Goal: Navigation & Orientation: Find specific page/section

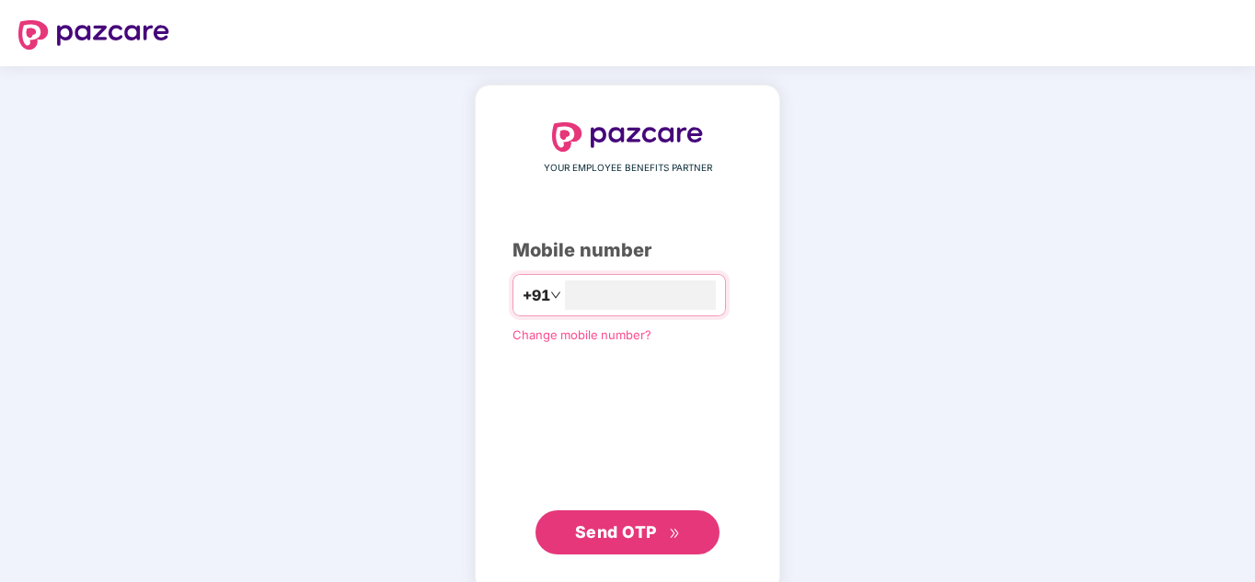
type input "**********"
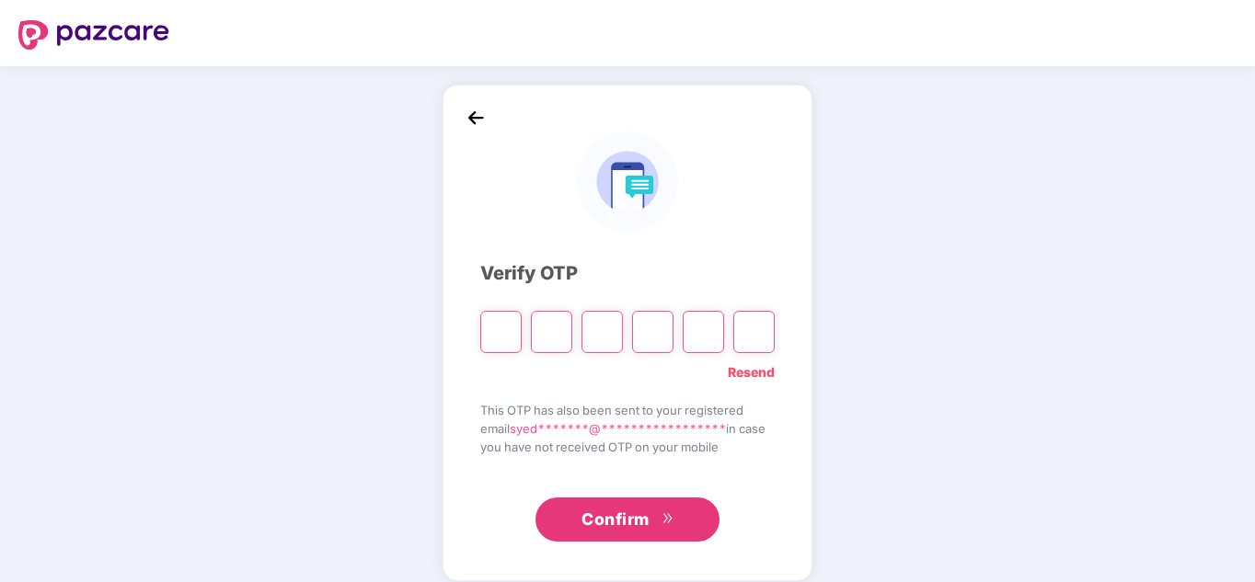
click at [498, 336] on input "Please enter verification code. Digit 1" at bounding box center [500, 332] width 41 height 42
type input "*"
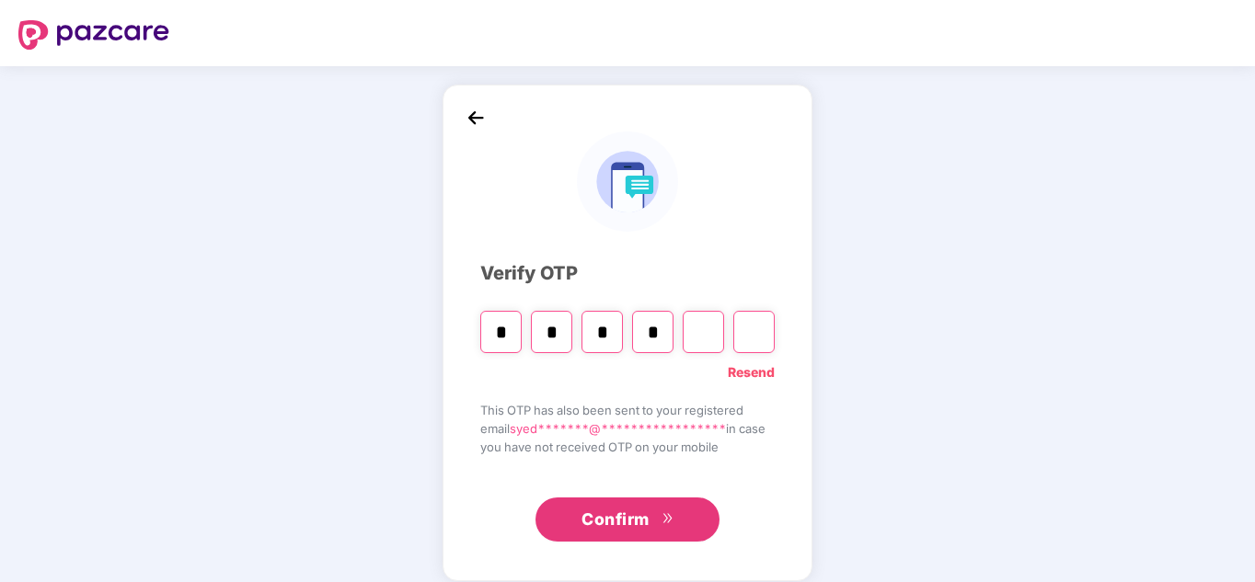
type input "*"
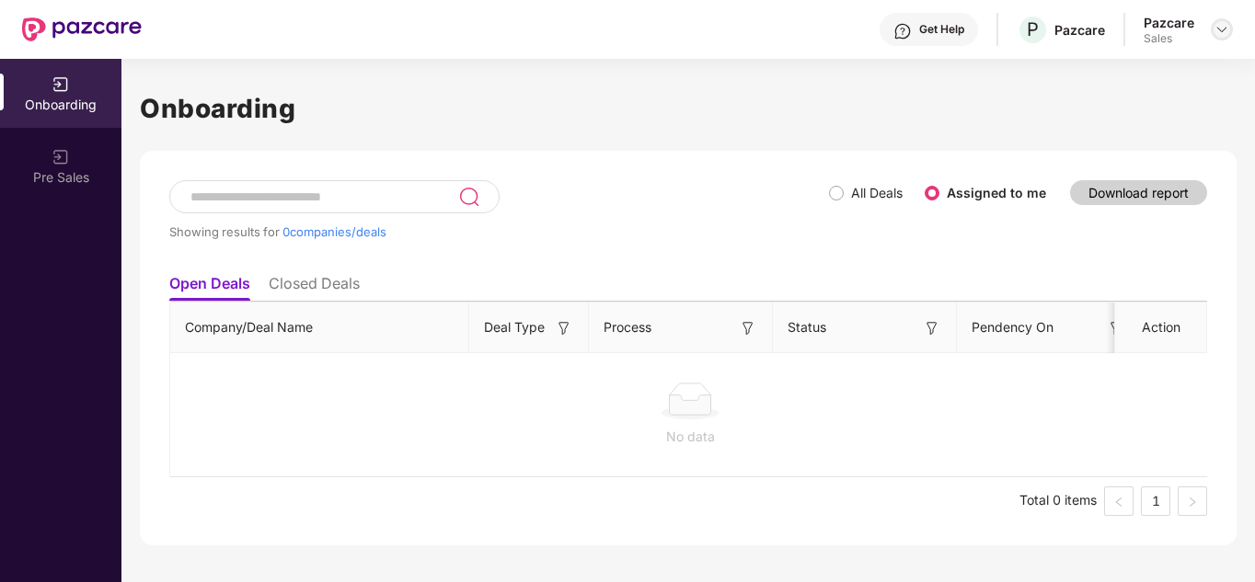
click at [1215, 36] on img at bounding box center [1222, 29] width 15 height 15
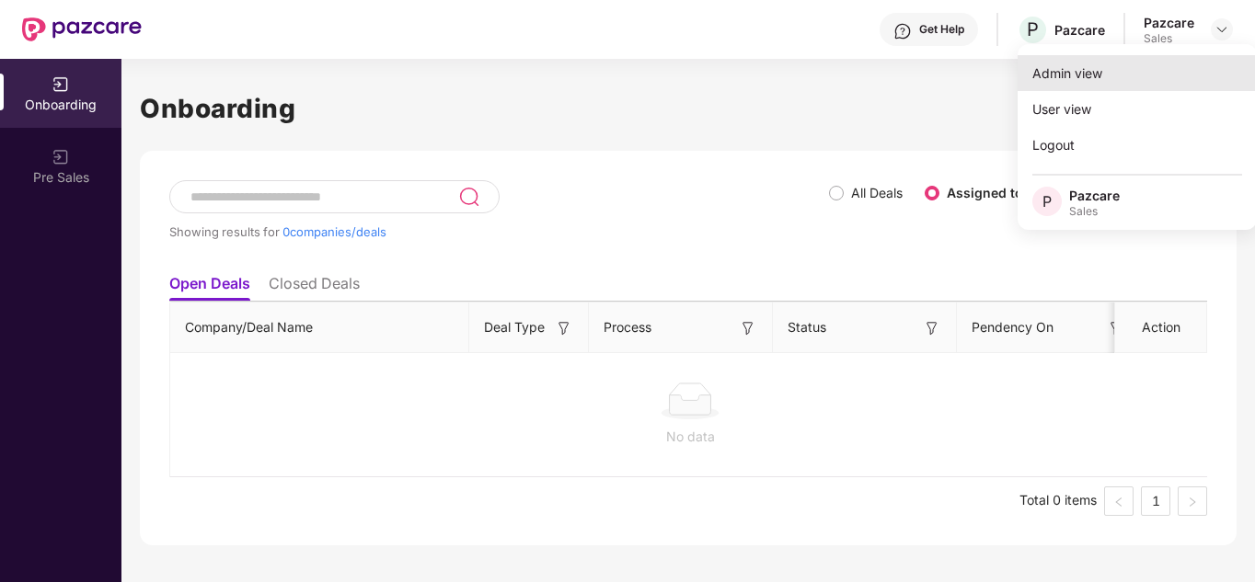
click at [1090, 68] on div "Admin view" at bounding box center [1137, 73] width 239 height 36
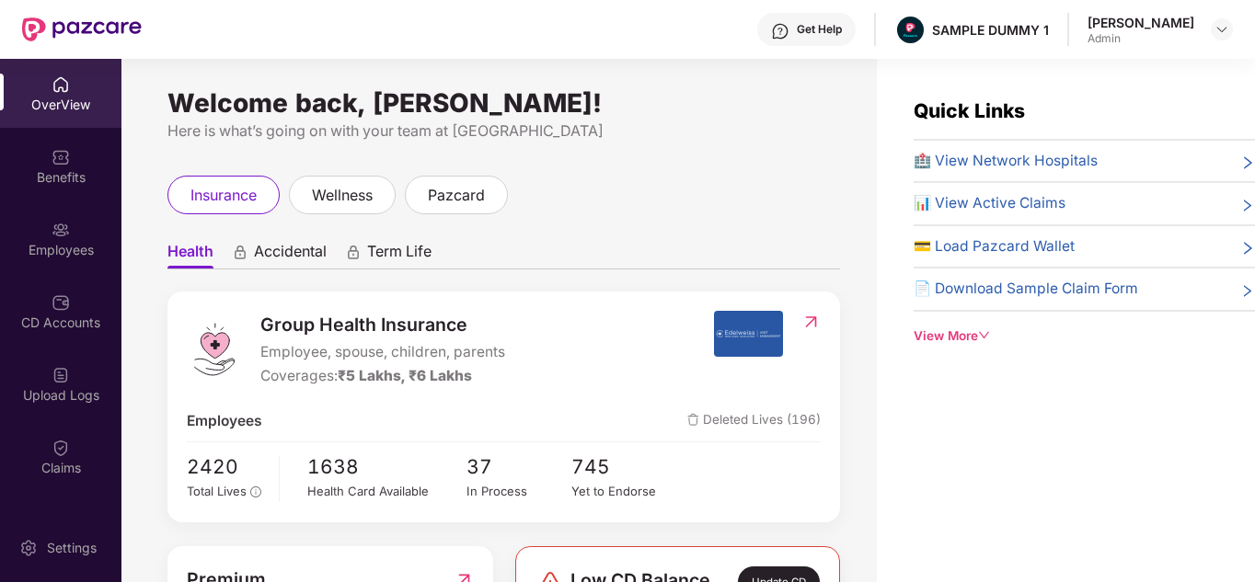
click at [940, 338] on div "View More" at bounding box center [1084, 336] width 341 height 19
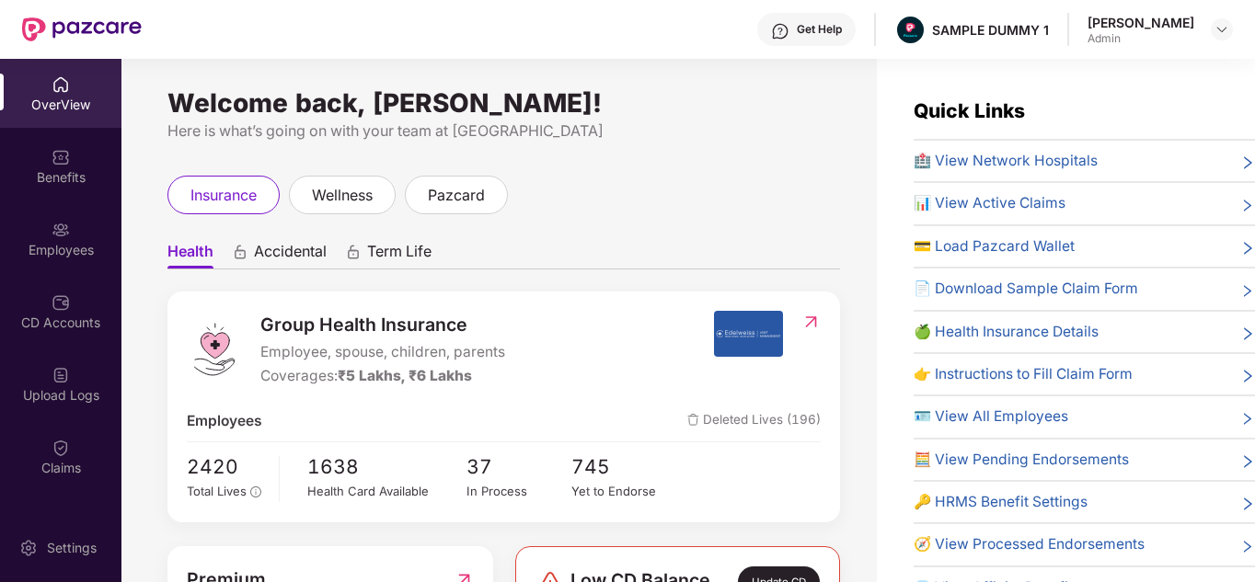
scroll to position [3, 0]
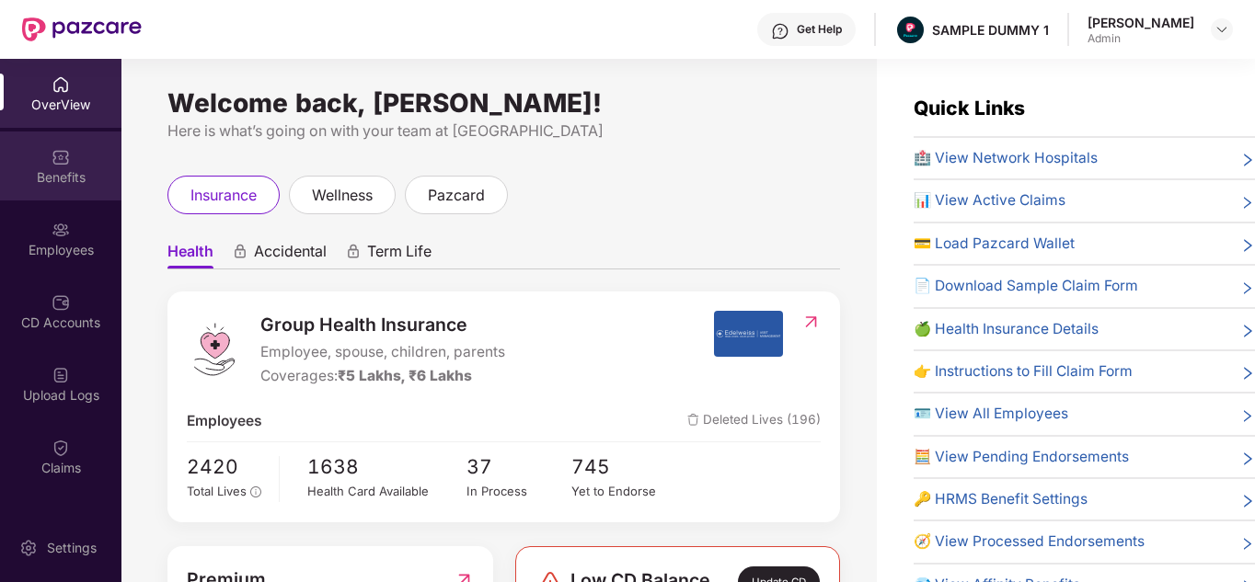
click at [96, 168] on div "Benefits" at bounding box center [60, 177] width 121 height 18
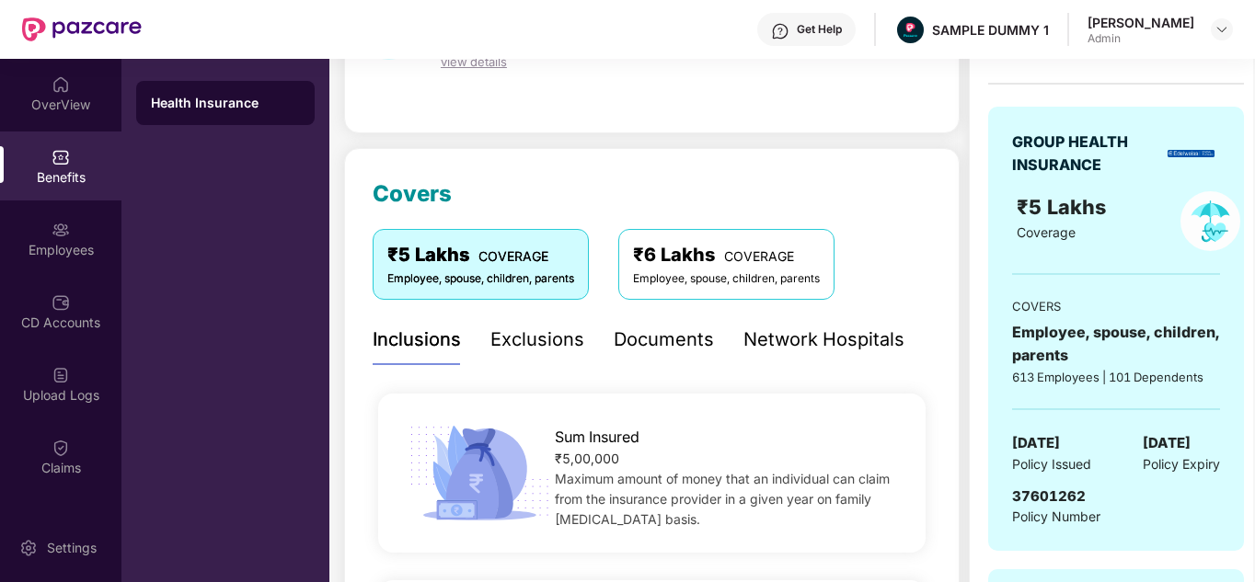
scroll to position [151, 0]
click at [692, 322] on div "Documents" at bounding box center [664, 339] width 100 height 51
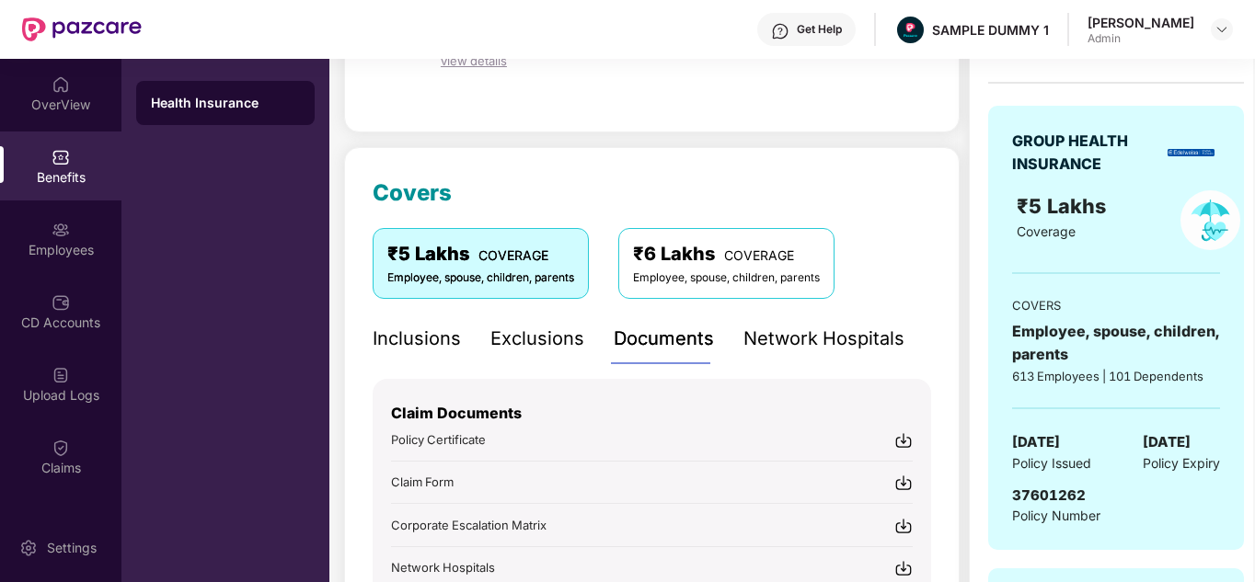
scroll to position [368, 0]
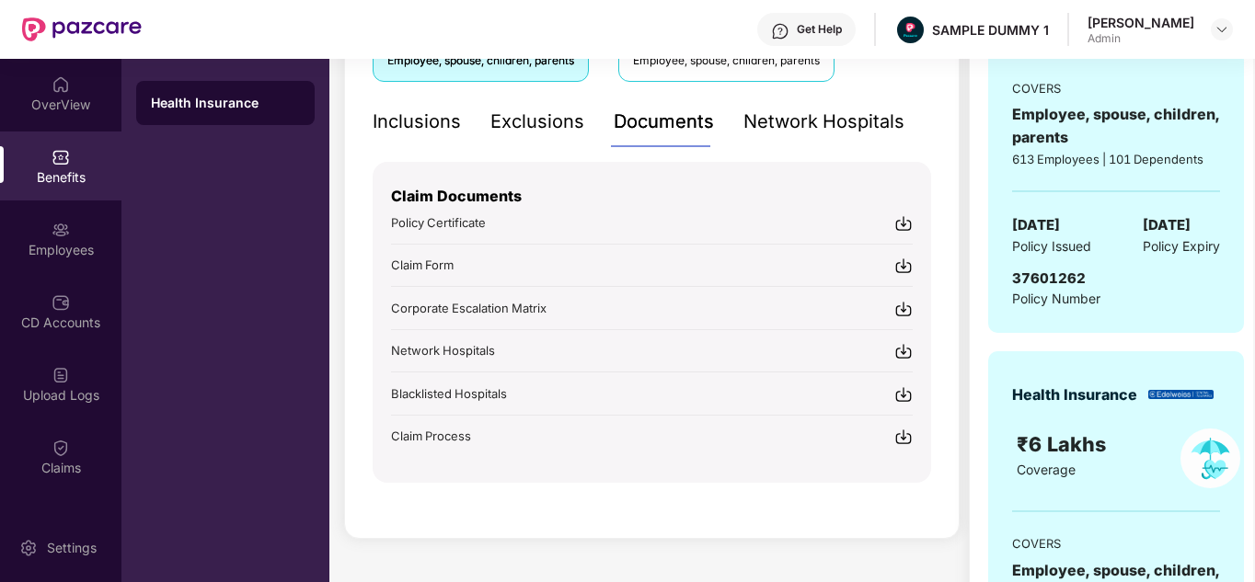
click at [842, 28] on div "Get Help" at bounding box center [819, 29] width 45 height 15
click at [341, 210] on div "₹ 4,566.00 Shared C.D balance view details Covers ₹5 Lakhs COVERAGE Employee, s…" at bounding box center [791, 284] width 924 height 1058
click at [46, 241] on div "Employees" at bounding box center [60, 250] width 121 height 18
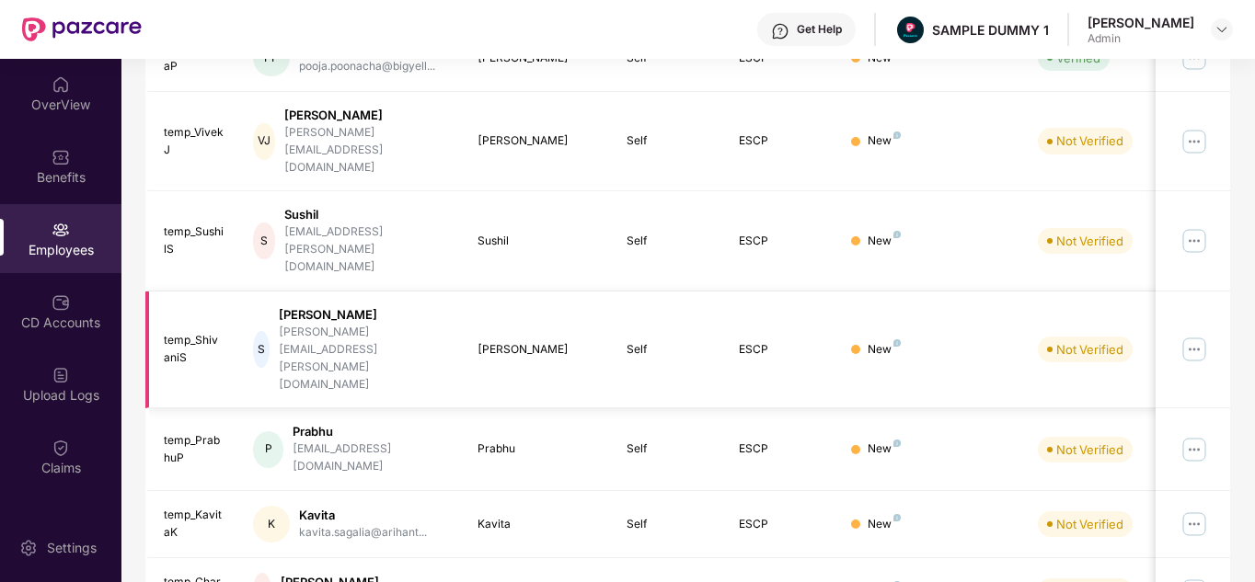
scroll to position [0, 0]
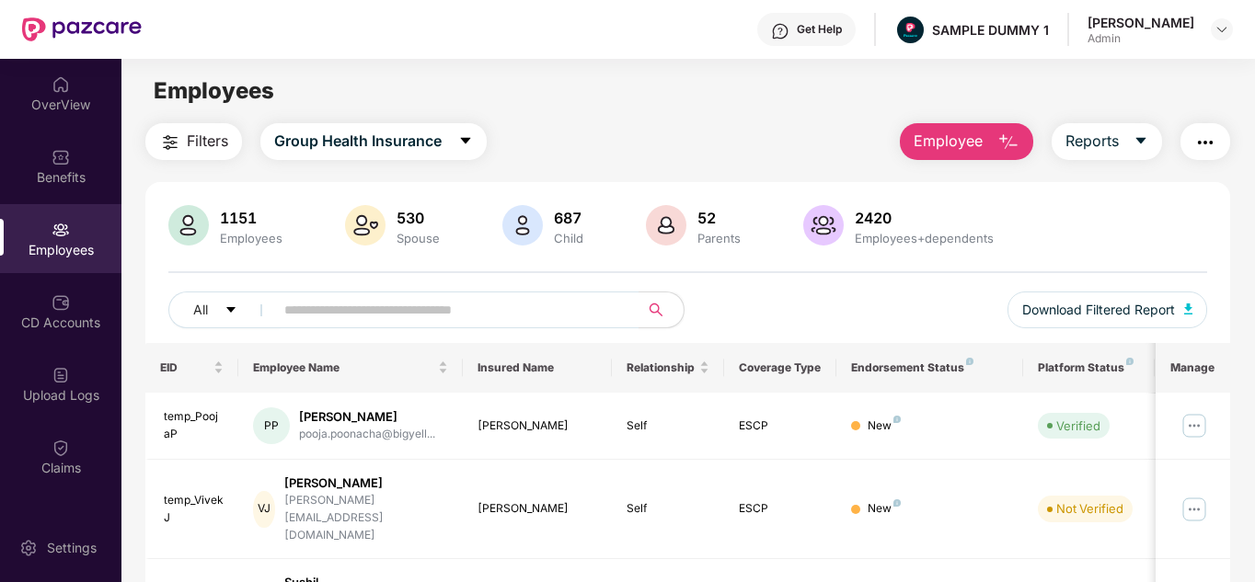
click at [981, 149] on span "Employee" at bounding box center [948, 141] width 69 height 23
click at [1107, 148] on span "Reports" at bounding box center [1092, 141] width 53 height 23
click at [1217, 144] on img "button" at bounding box center [1205, 143] width 22 height 22
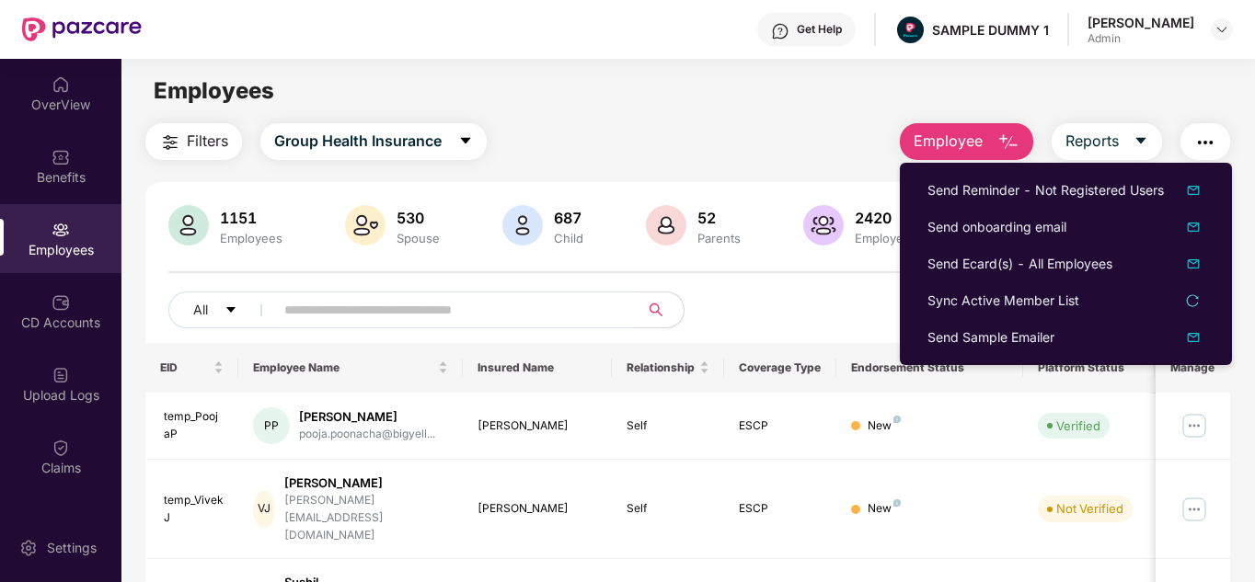
click at [841, 156] on div "Filters Group Health Insurance Employee Reports" at bounding box center [688, 141] width 1086 height 37
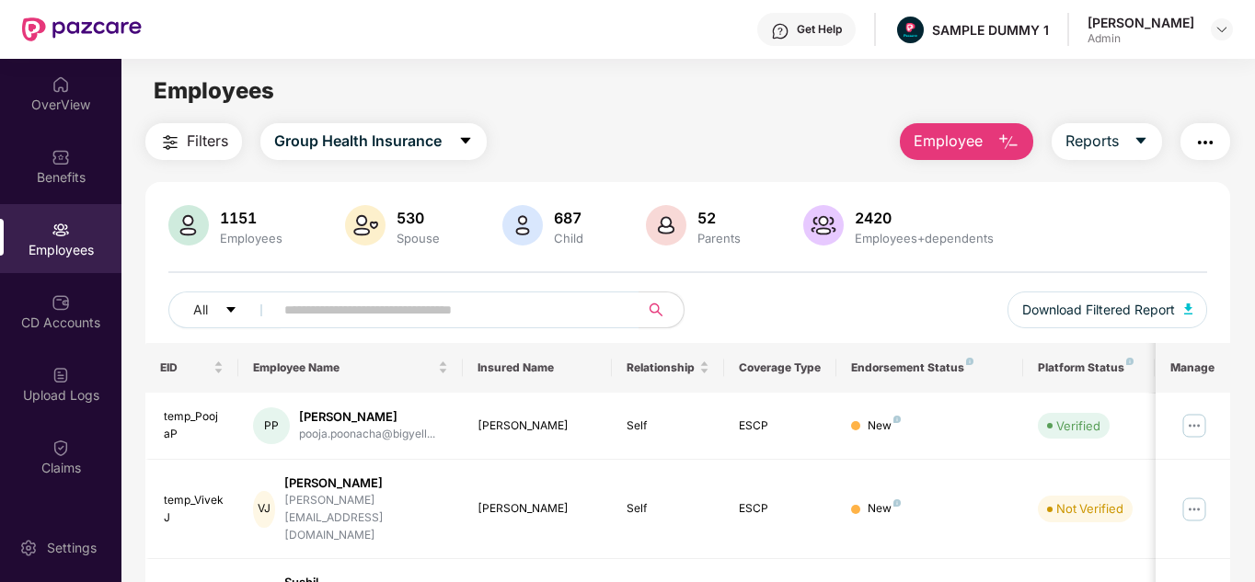
click at [204, 143] on span "Filters" at bounding box center [207, 141] width 41 height 23
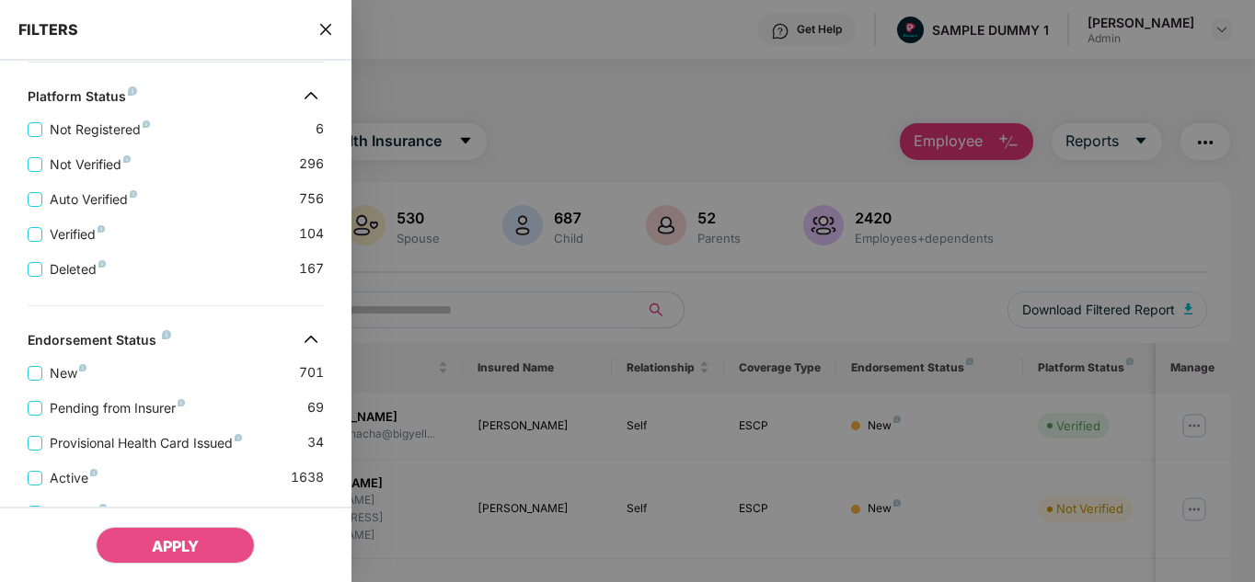
scroll to position [575, 0]
click at [46, 369] on span "New" at bounding box center [68, 372] width 52 height 20
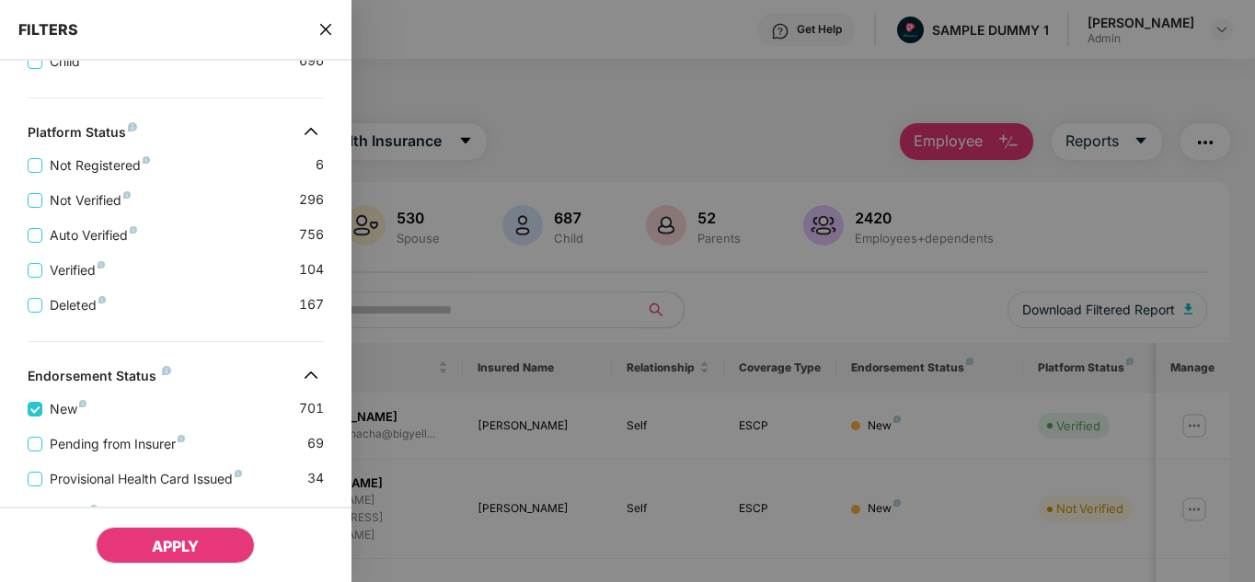
click at [198, 548] on span "APPLY" at bounding box center [175, 546] width 47 height 18
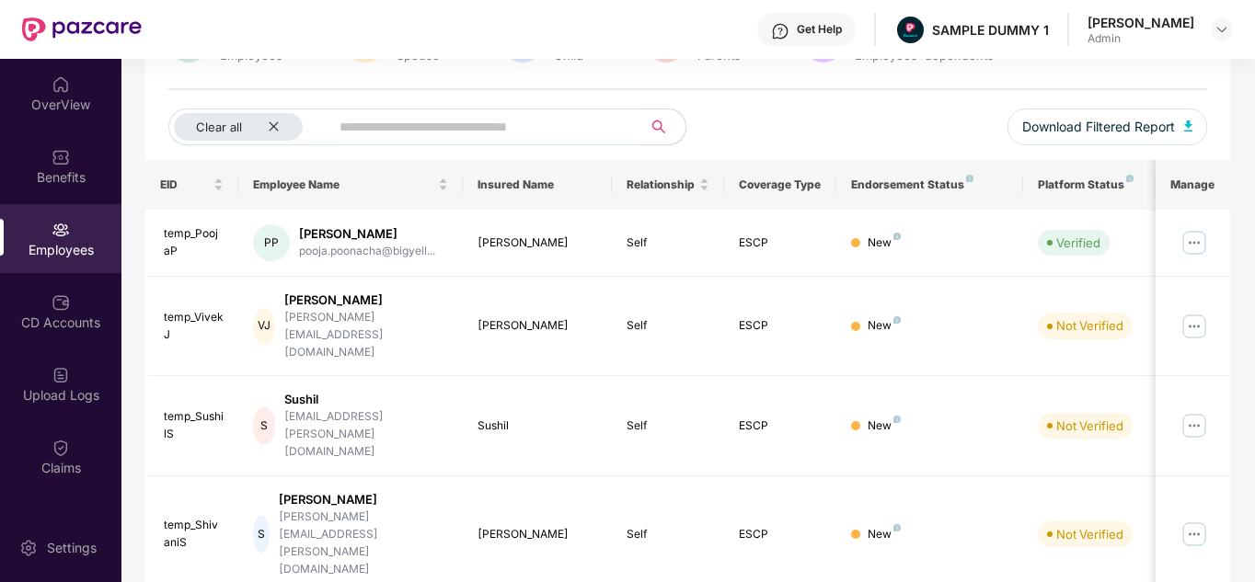
scroll to position [0, 0]
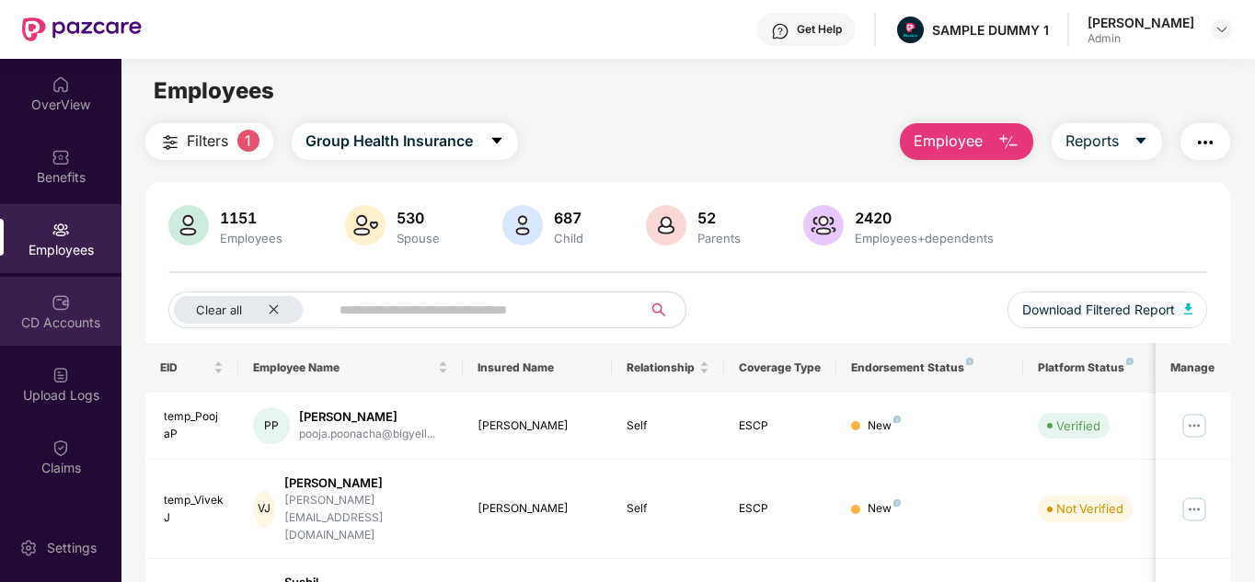
click at [17, 278] on div "CD Accounts" at bounding box center [60, 311] width 121 height 69
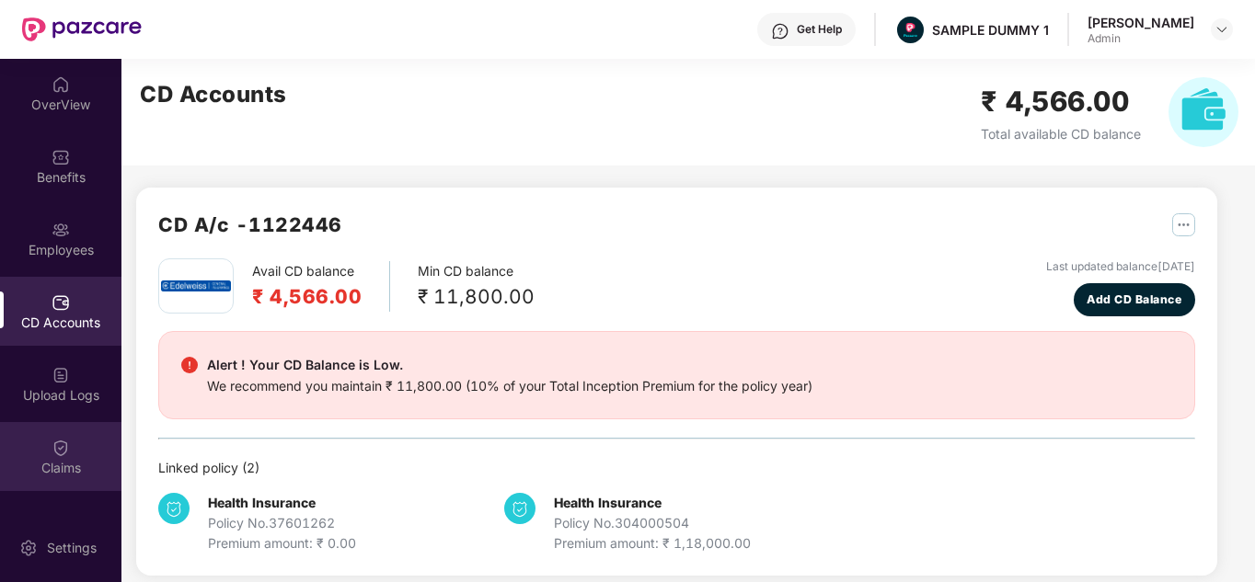
click at [37, 467] on div "Claims" at bounding box center [60, 468] width 121 height 18
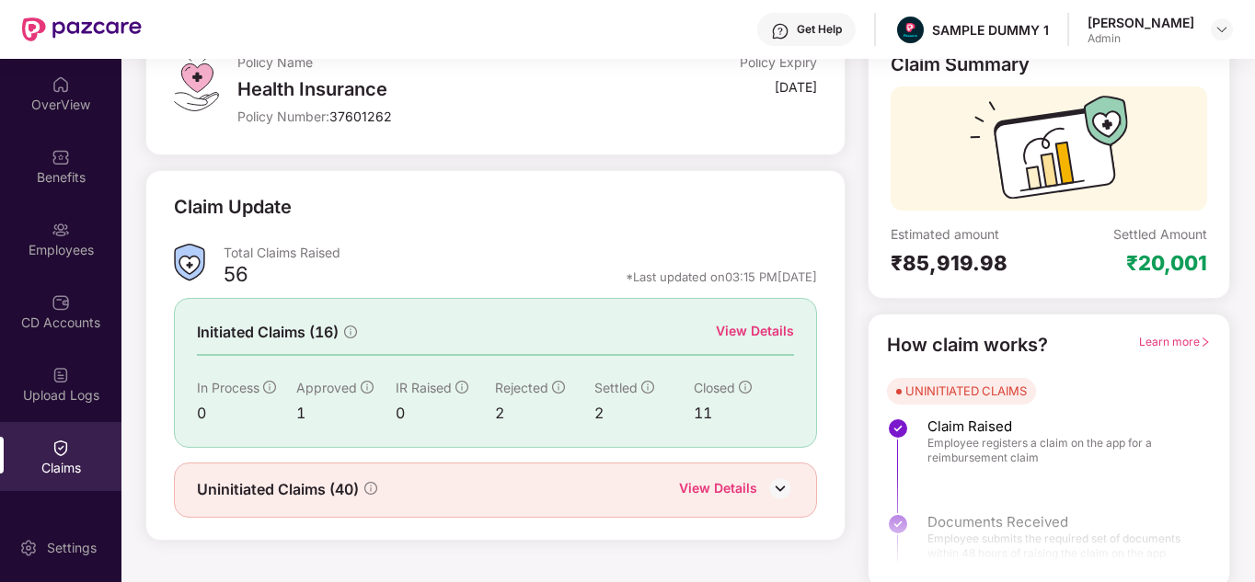
scroll to position [133, 0]
click at [759, 338] on div "View Details" at bounding box center [755, 330] width 78 height 20
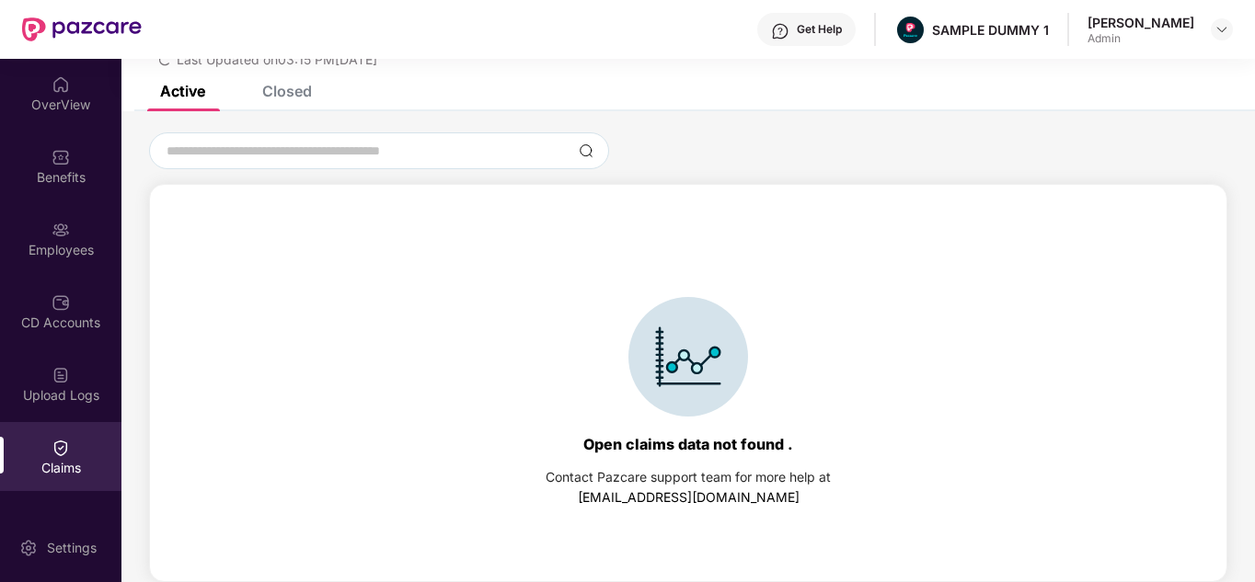
scroll to position [0, 0]
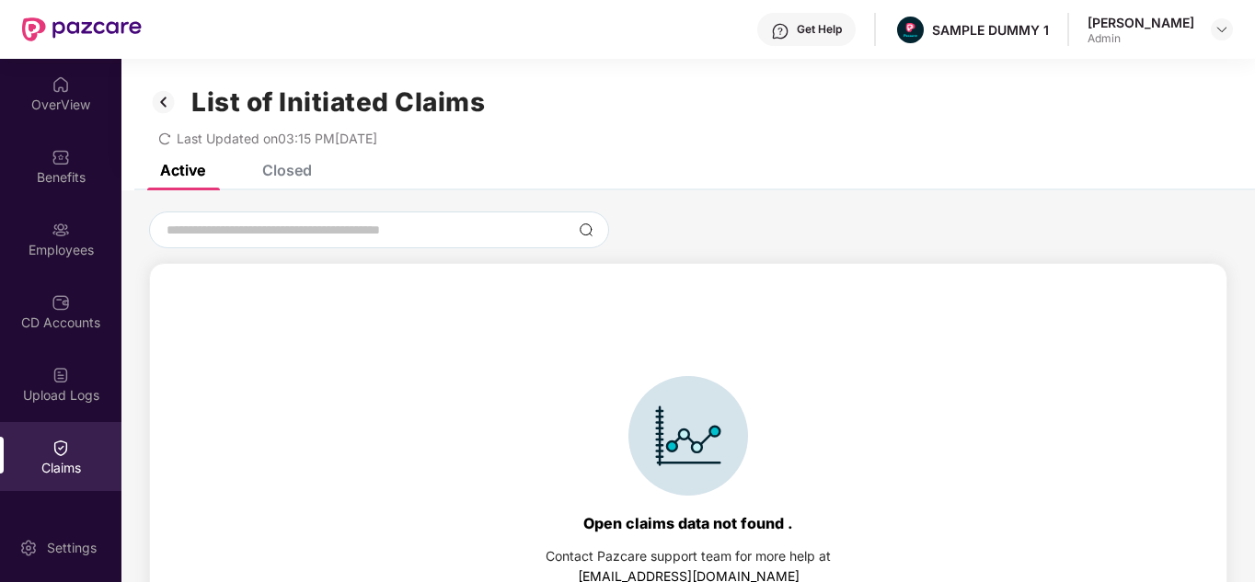
click at [296, 176] on div "Closed" at bounding box center [287, 170] width 50 height 18
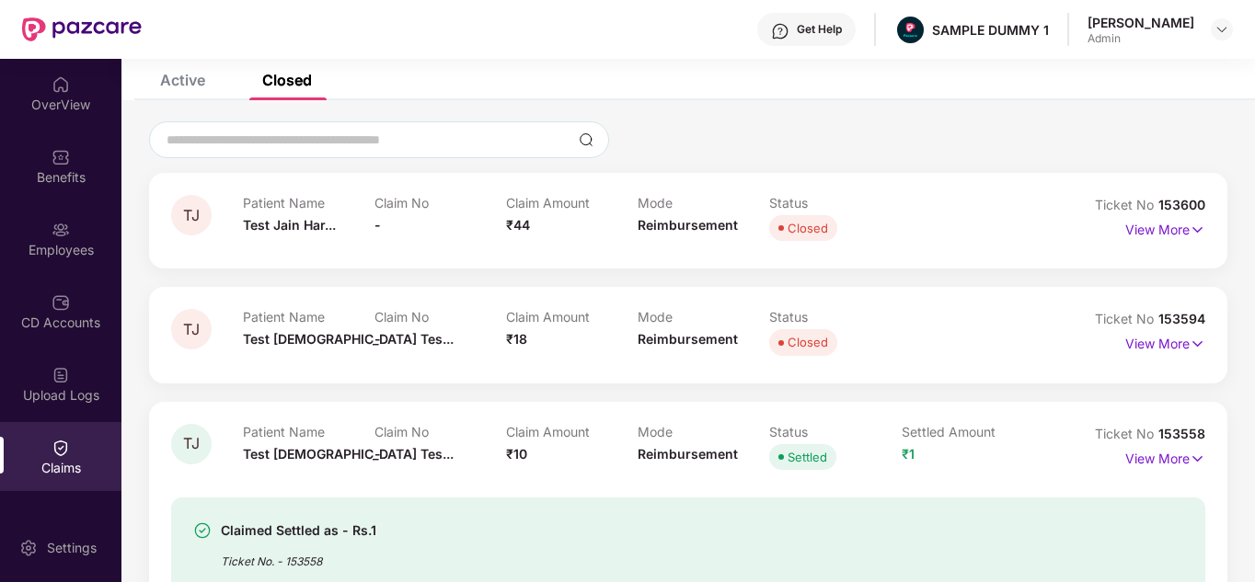
scroll to position [91, 0]
click at [1187, 218] on p "View More" at bounding box center [1165, 226] width 80 height 25
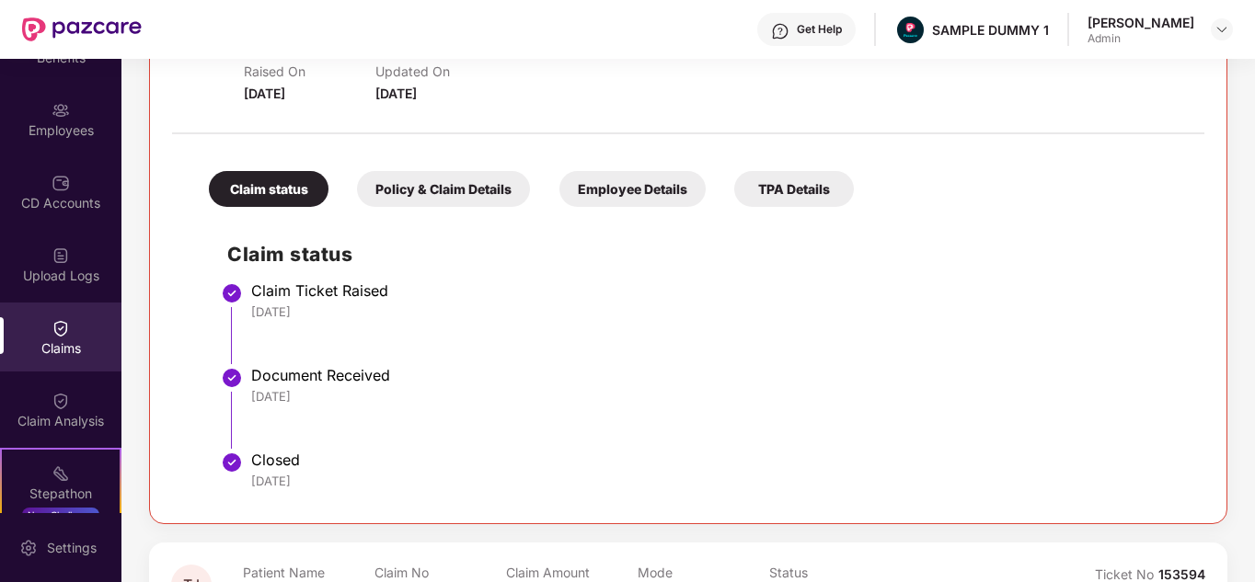
scroll to position [121, 0]
click at [71, 428] on div "Claim Analysis" at bounding box center [60, 420] width 121 height 18
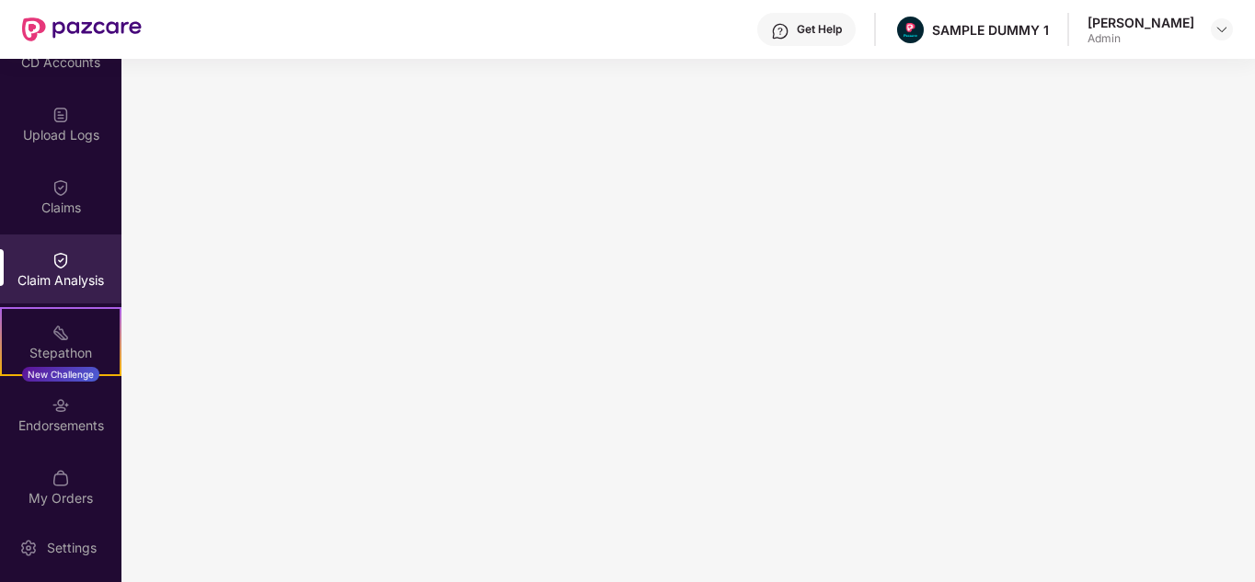
scroll to position [261, 0]
click at [86, 442] on div "Endorsements" at bounding box center [60, 413] width 121 height 69
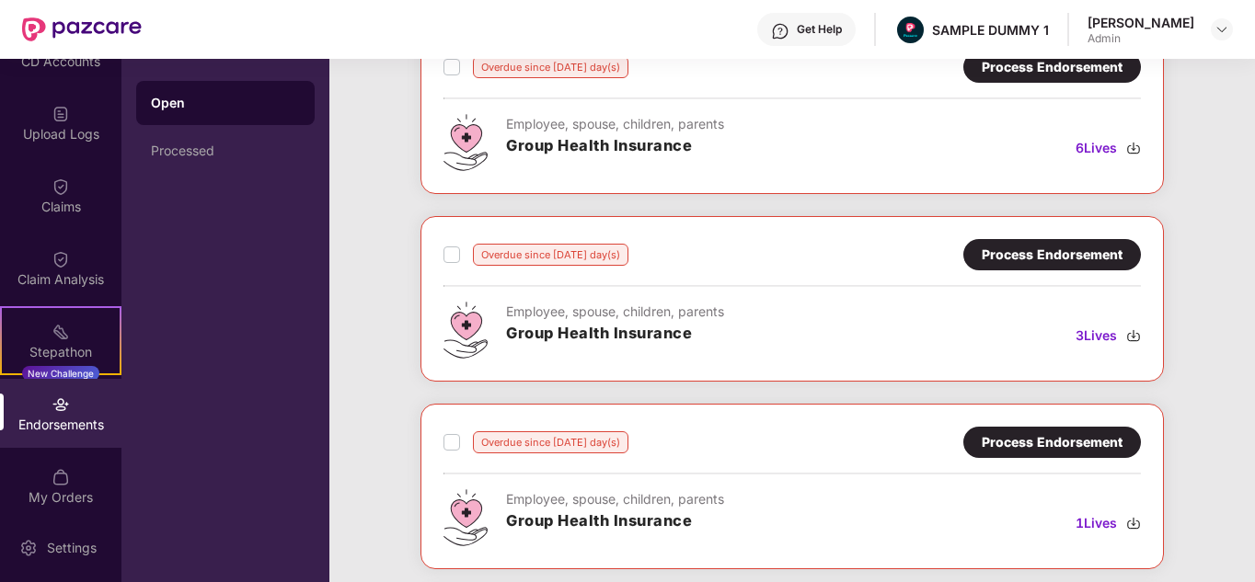
scroll to position [133, 0]
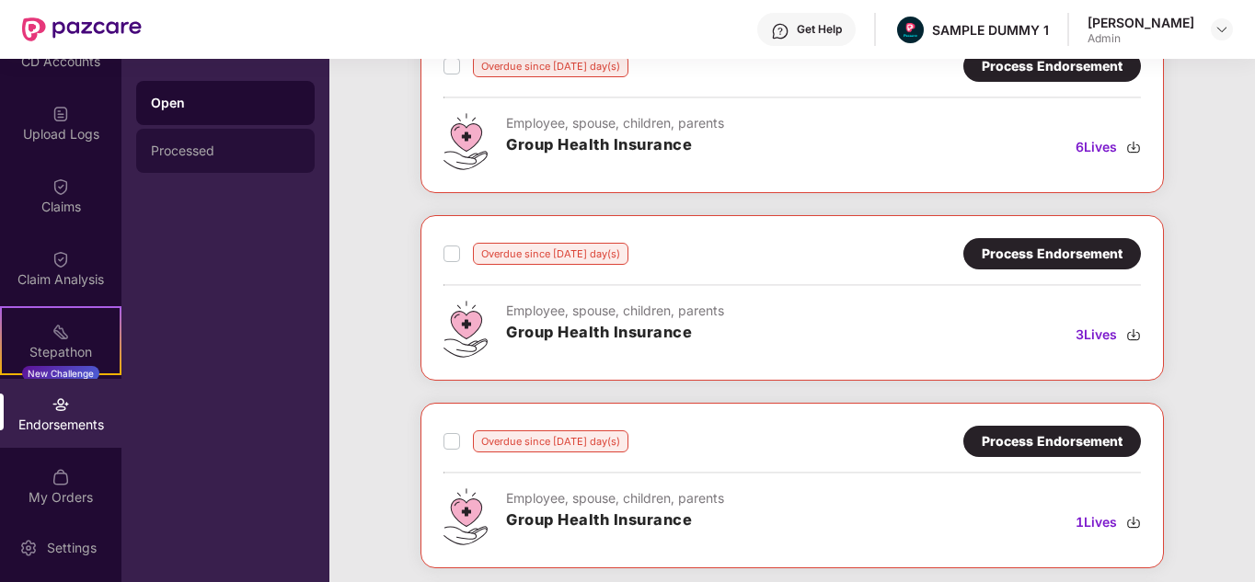
click at [233, 149] on div "Processed" at bounding box center [225, 151] width 149 height 15
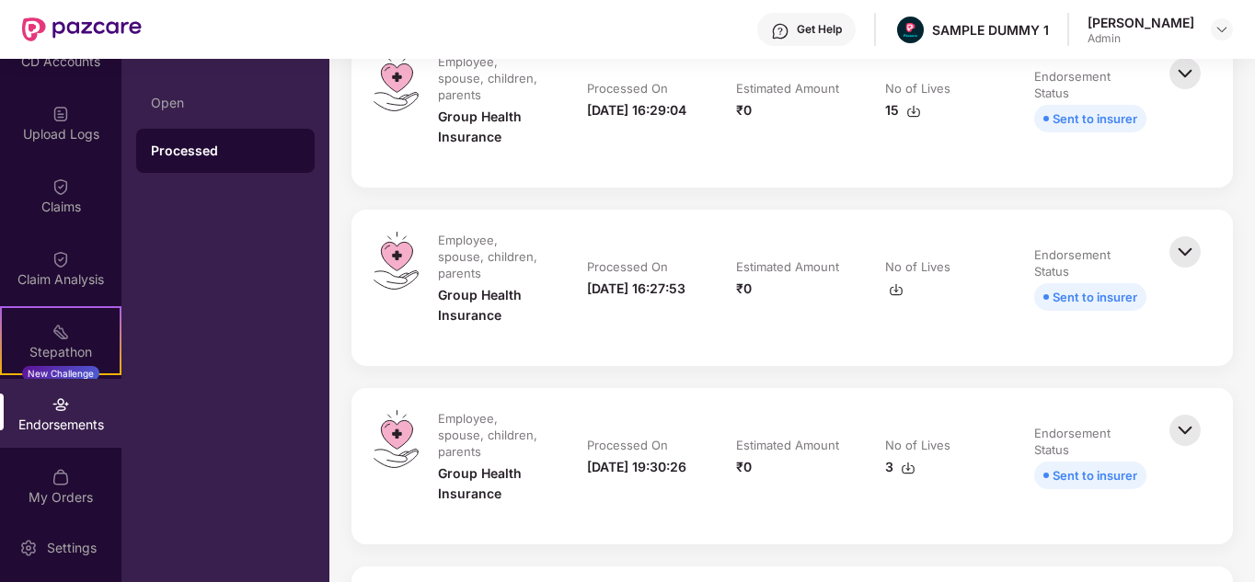
scroll to position [345, 0]
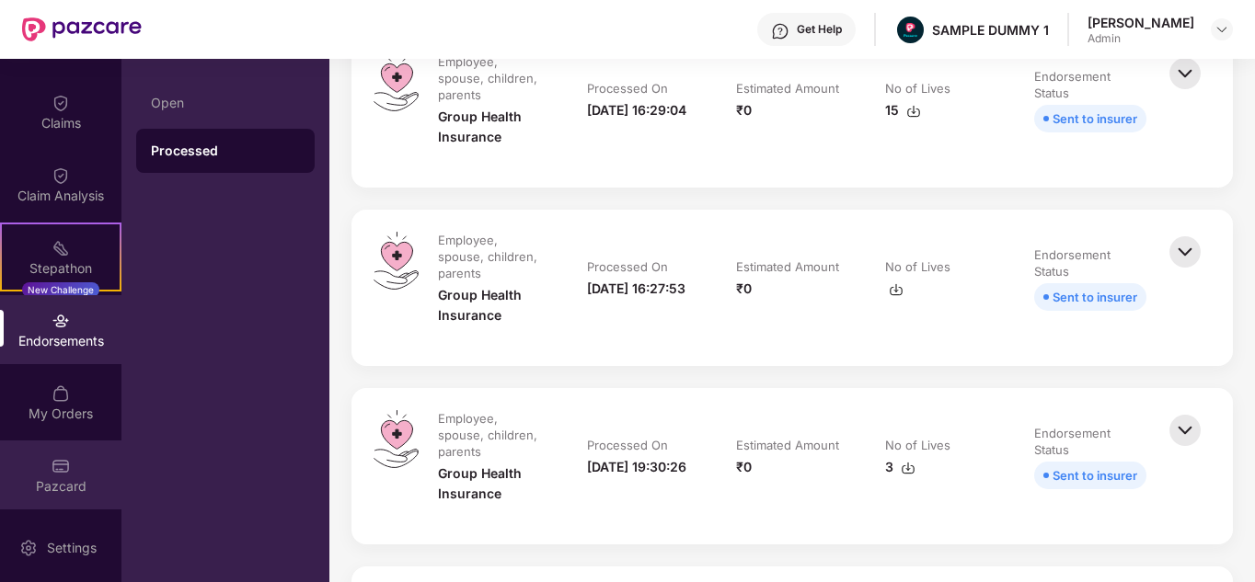
drag, startPoint x: 98, startPoint y: 444, endPoint x: 64, endPoint y: 474, distance: 45.6
click at [64, 474] on img at bounding box center [61, 466] width 18 height 18
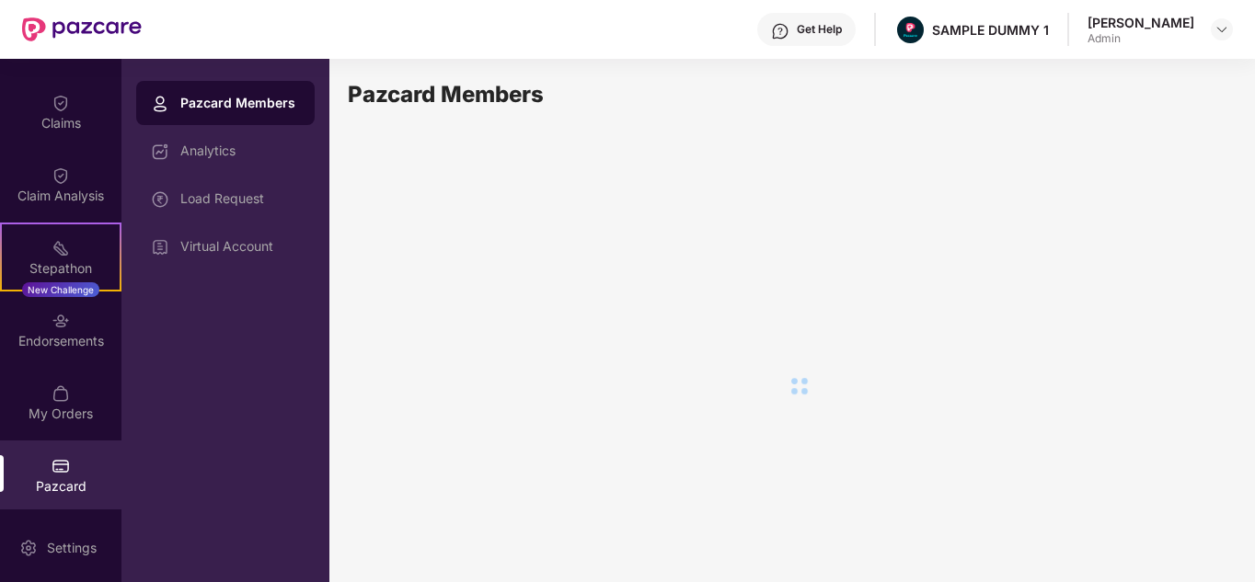
scroll to position [0, 0]
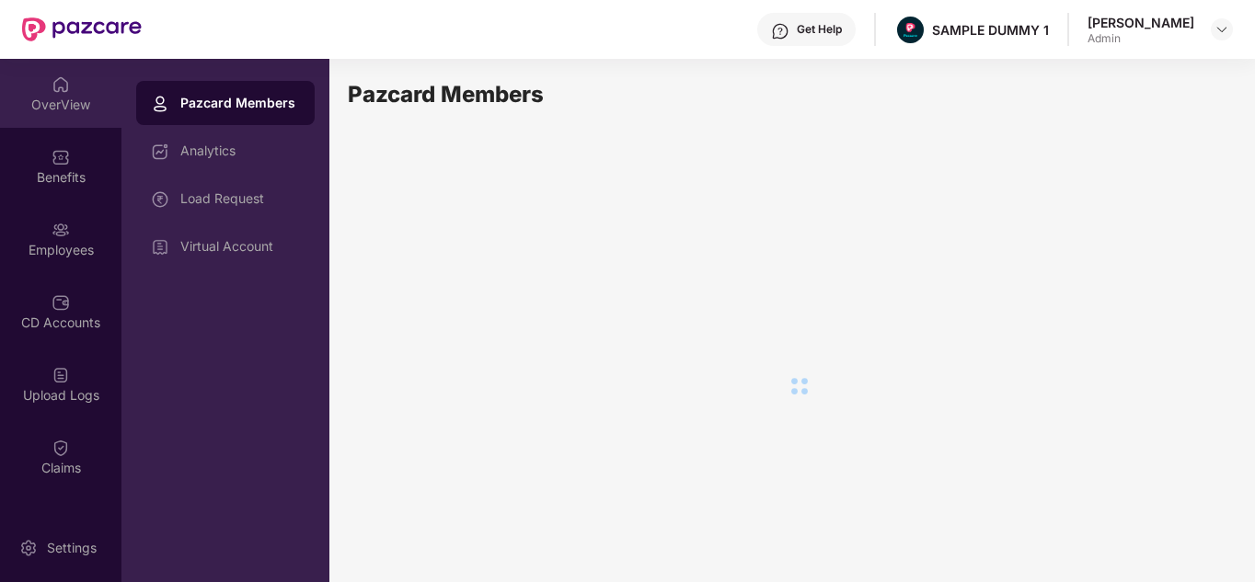
click at [56, 97] on div "OverView" at bounding box center [60, 105] width 121 height 18
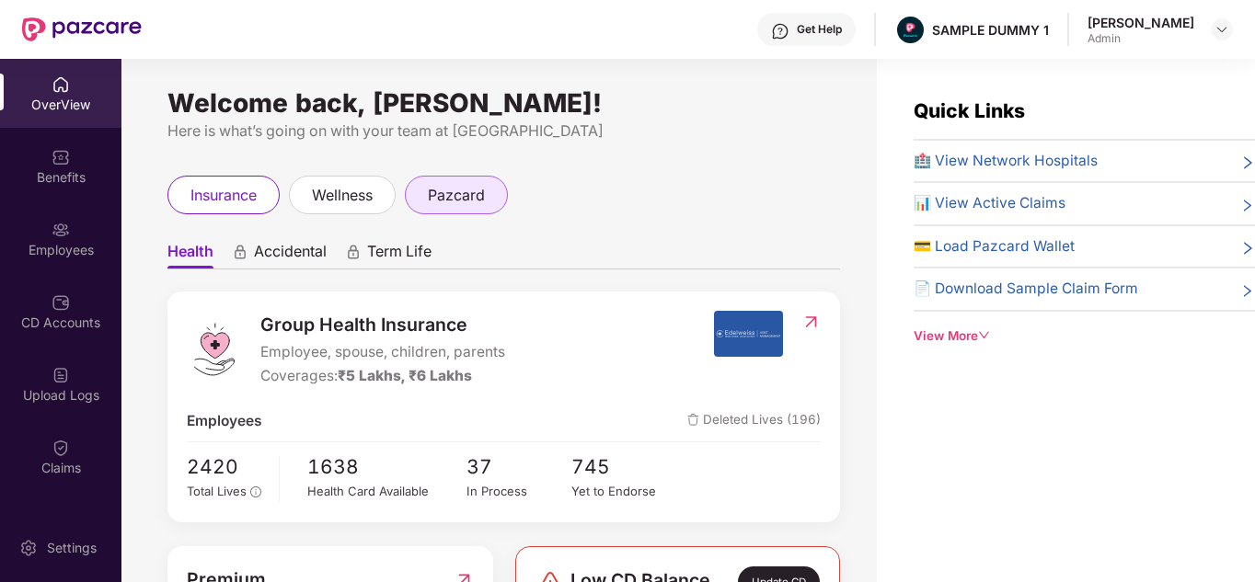
click at [475, 177] on div "pazcard" at bounding box center [456, 195] width 103 height 39
